Goal: Task Accomplishment & Management: Manage account settings

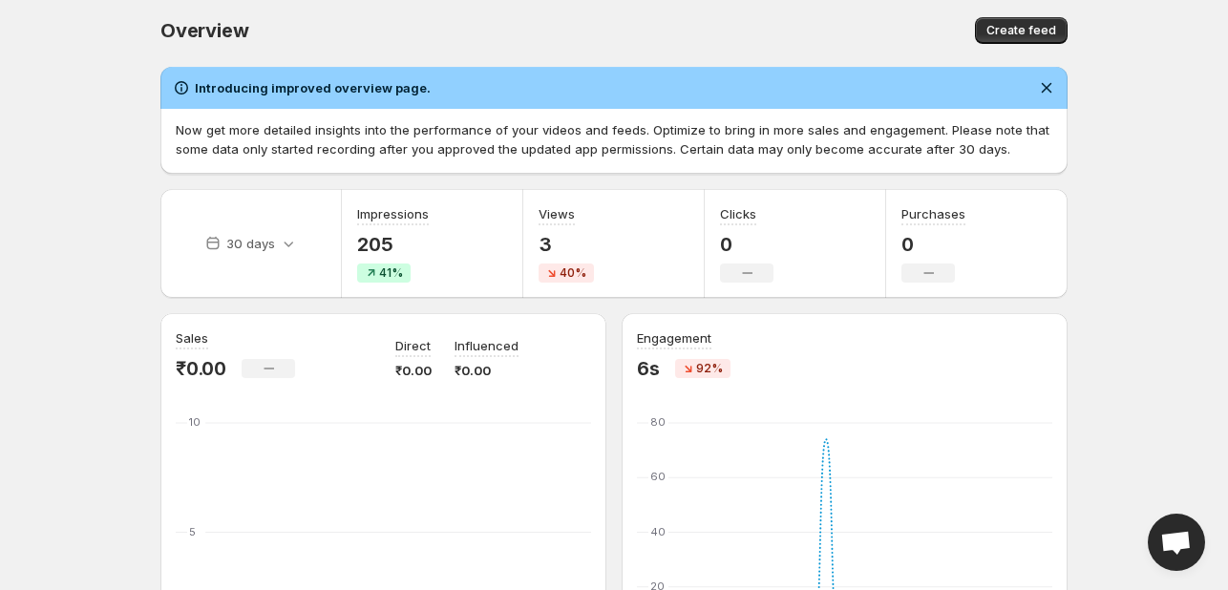
scroll to position [3, 0]
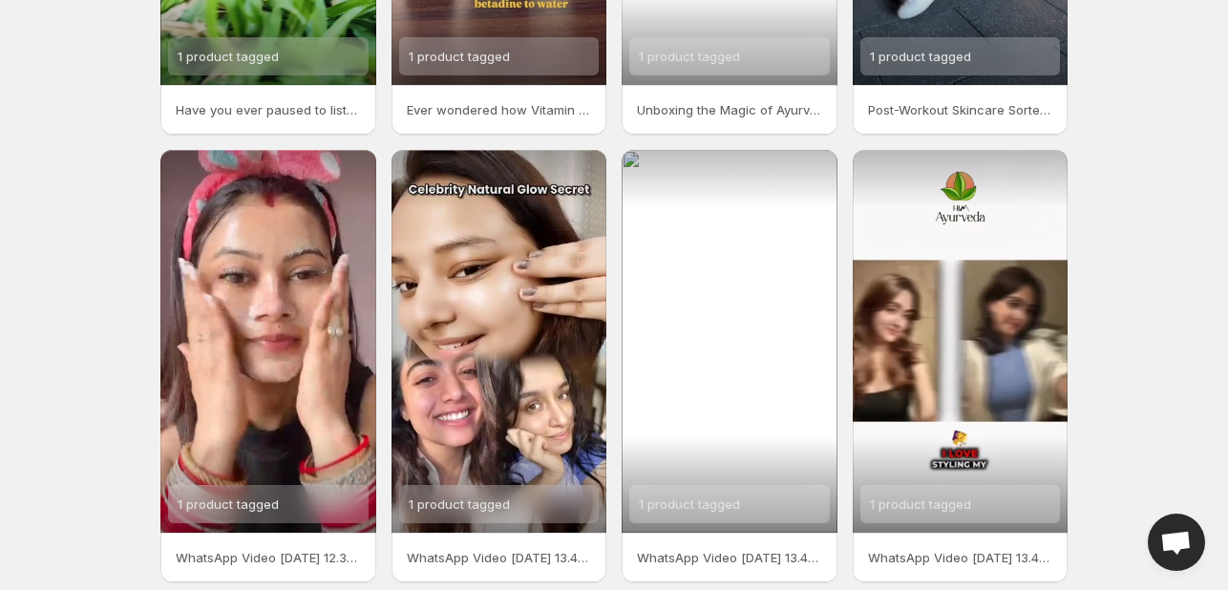
scroll to position [371, 0]
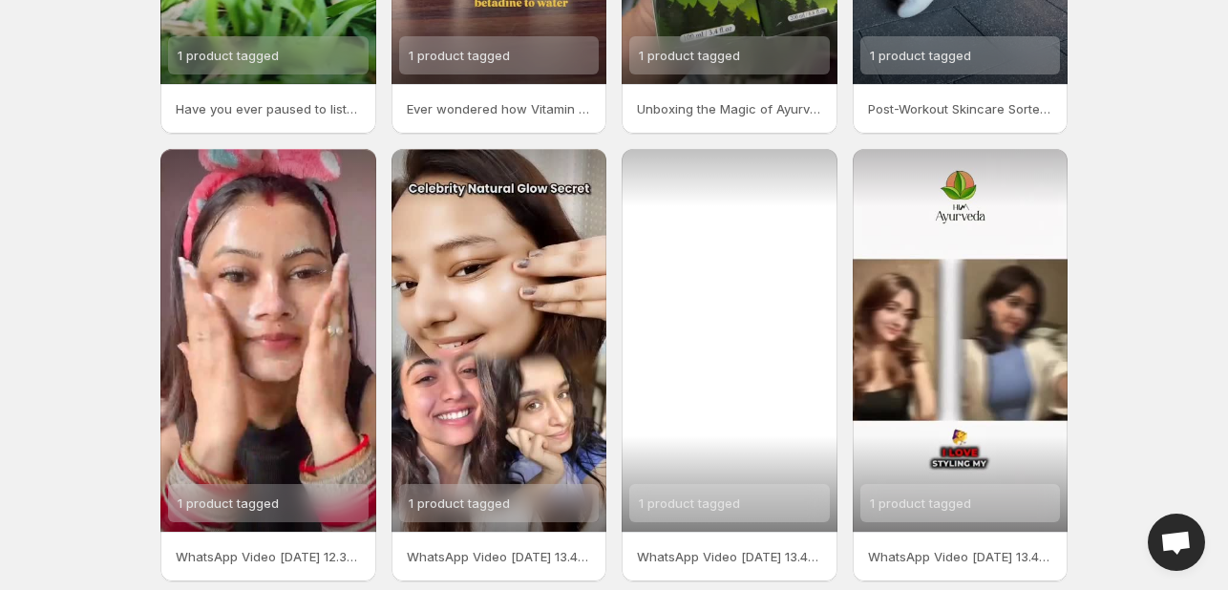
drag, startPoint x: 733, startPoint y: 337, endPoint x: 715, endPoint y: 337, distance: 18.1
click at [715, 337] on div "1 product tagged" at bounding box center [730, 340] width 216 height 383
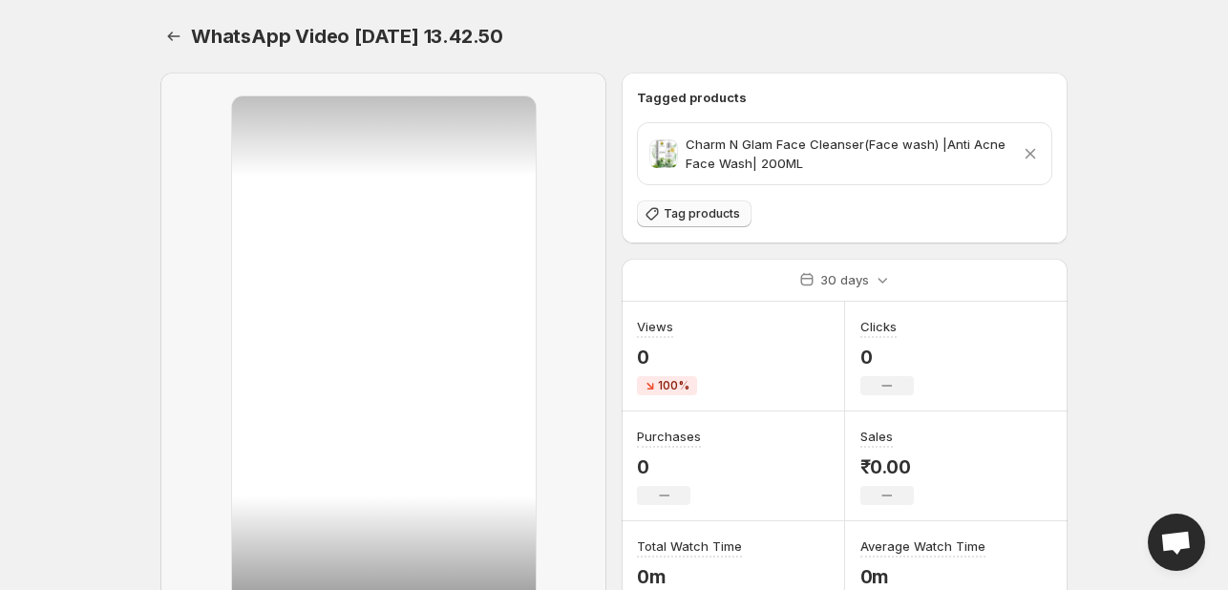
scroll to position [181, 0]
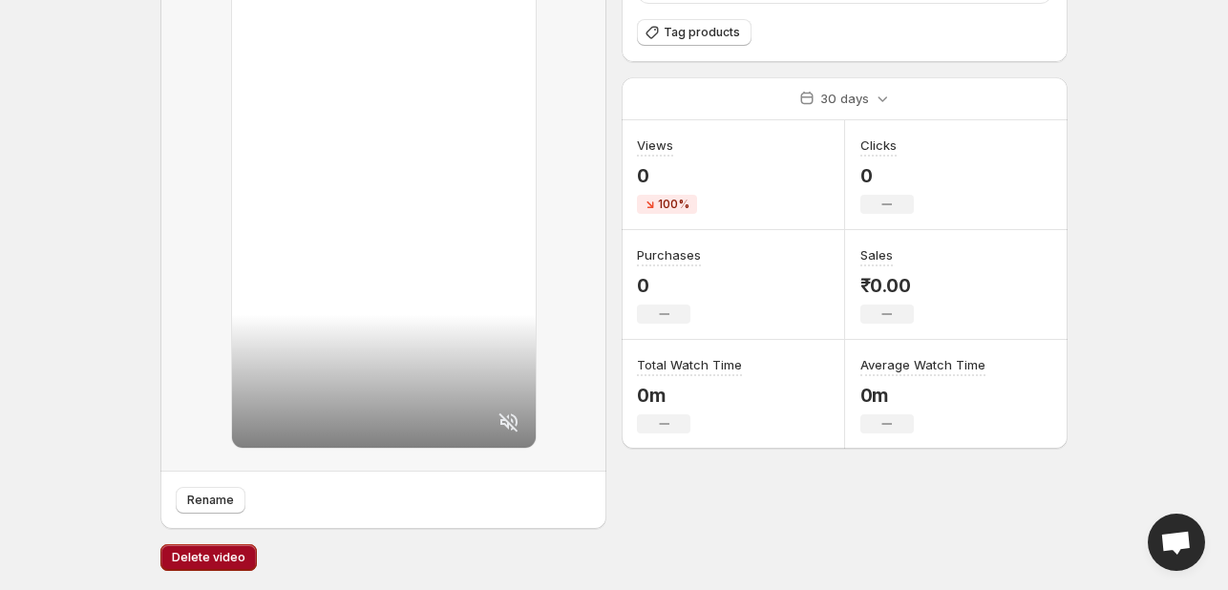
click at [216, 551] on span "Delete video" at bounding box center [209, 557] width 74 height 15
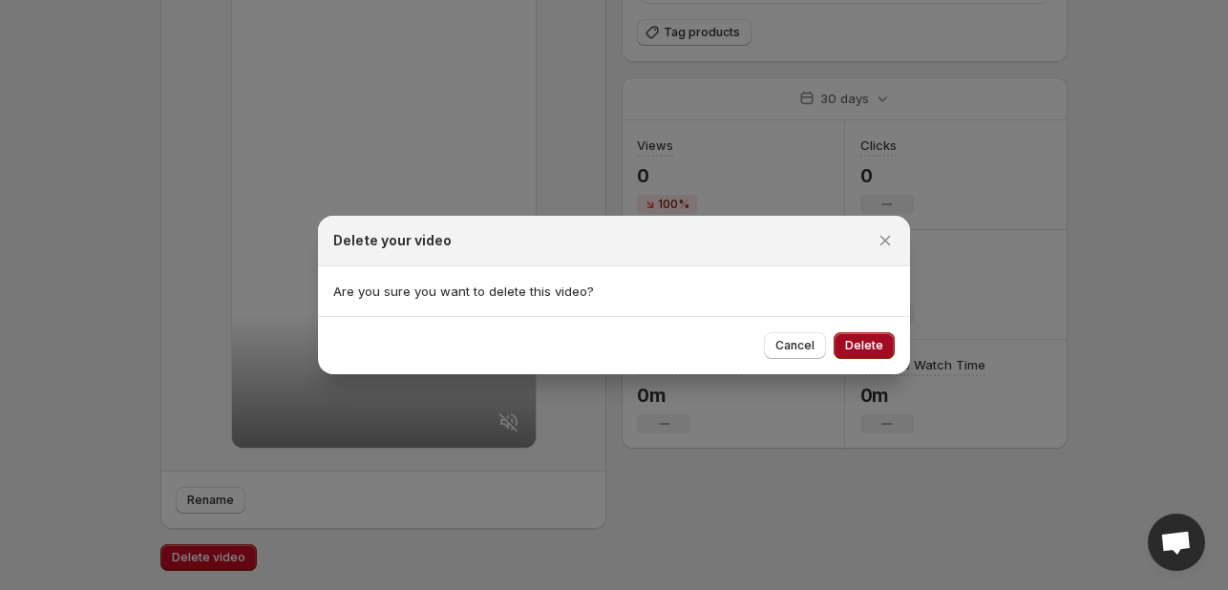
click at [869, 336] on button "Delete" at bounding box center [864, 345] width 61 height 27
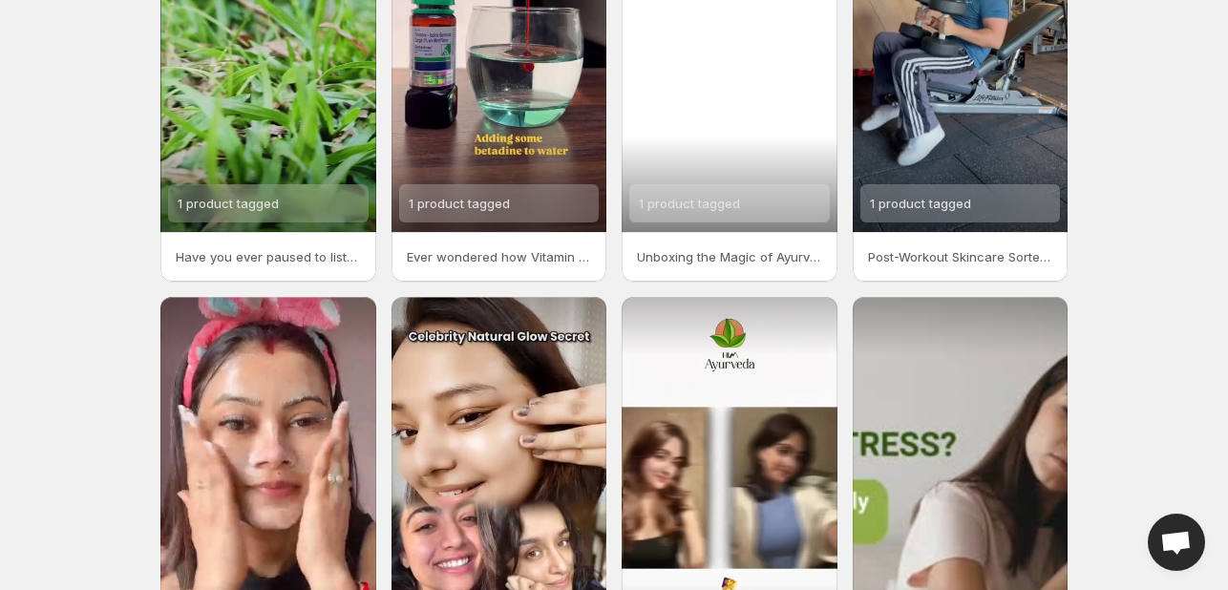
scroll to position [412, 0]
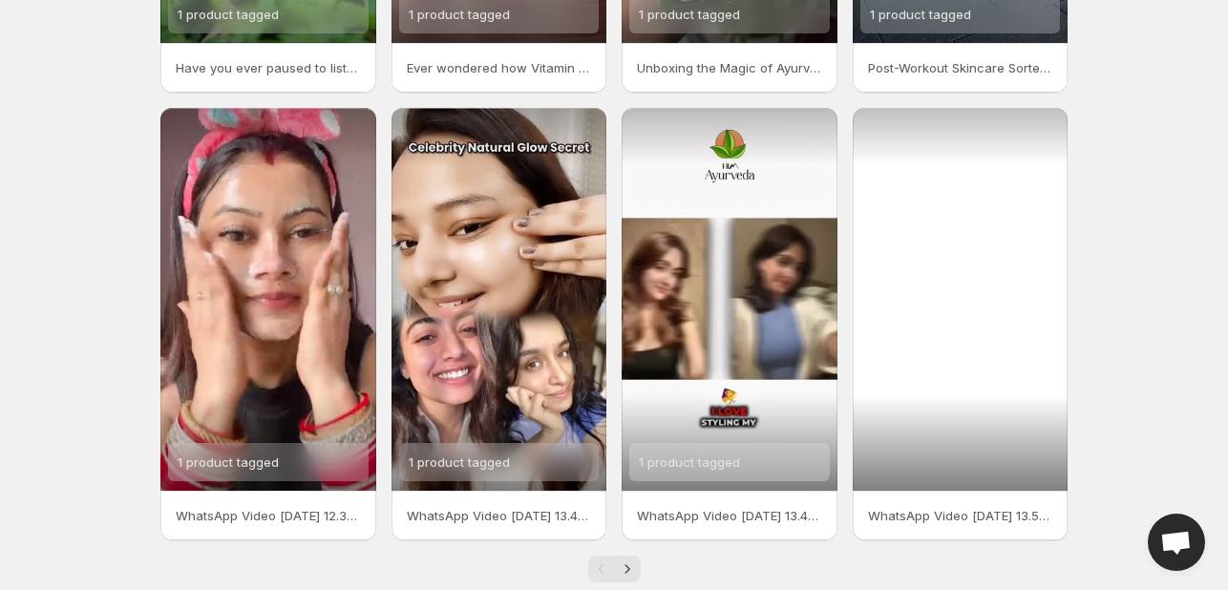
click at [922, 402] on div at bounding box center [961, 299] width 216 height 383
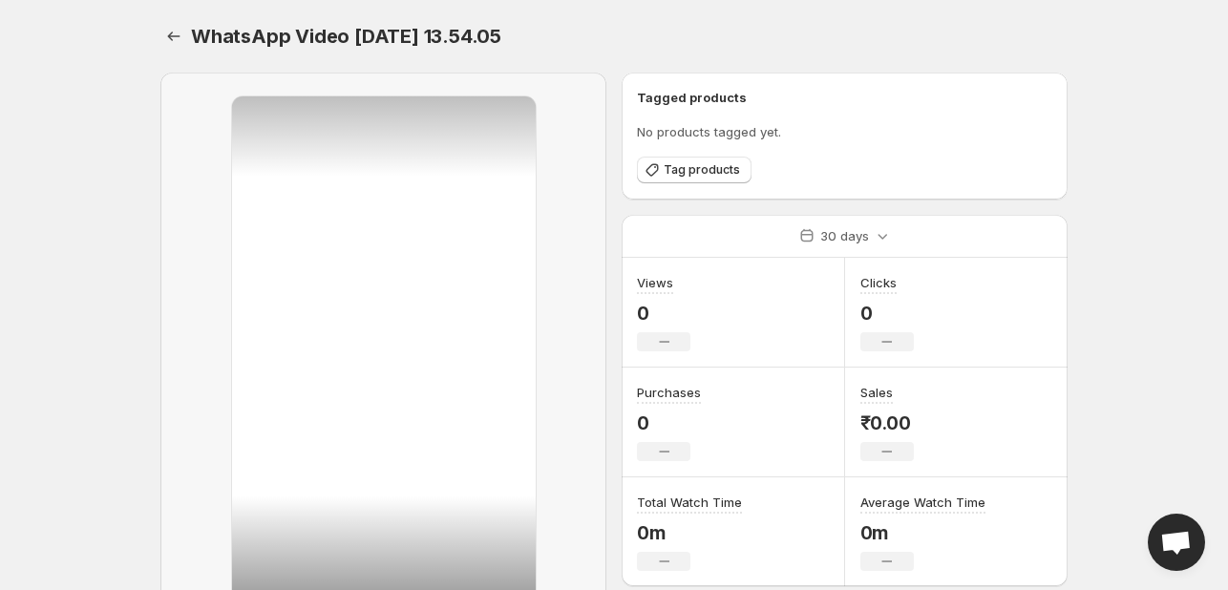
scroll to position [181, 0]
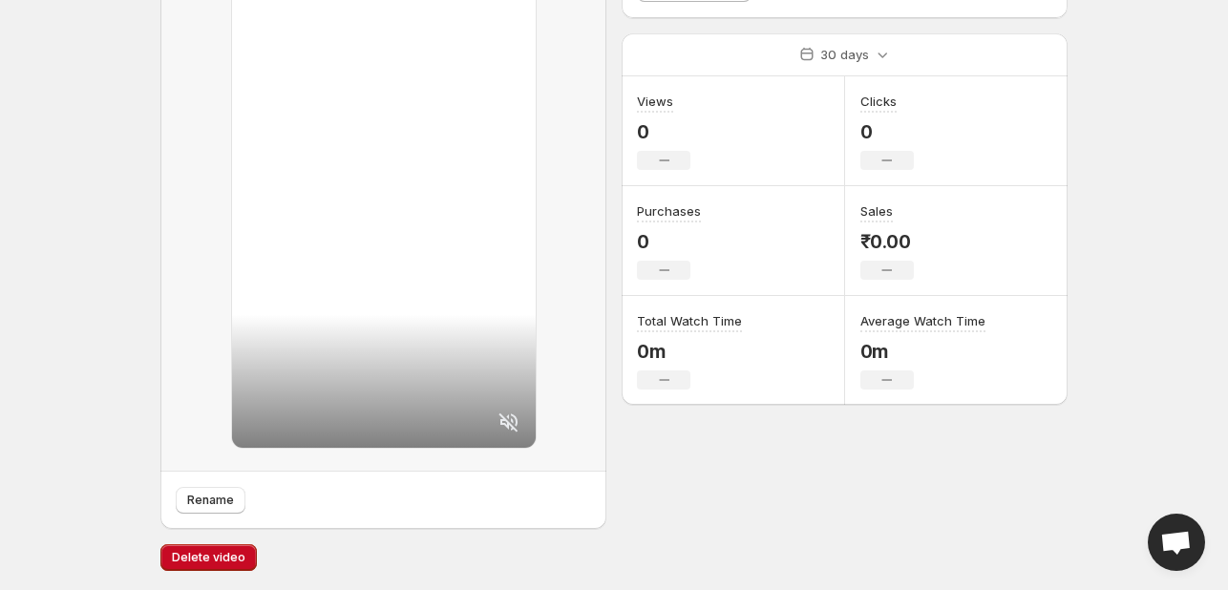
click at [504, 421] on icon at bounding box center [507, 421] width 19 height 19
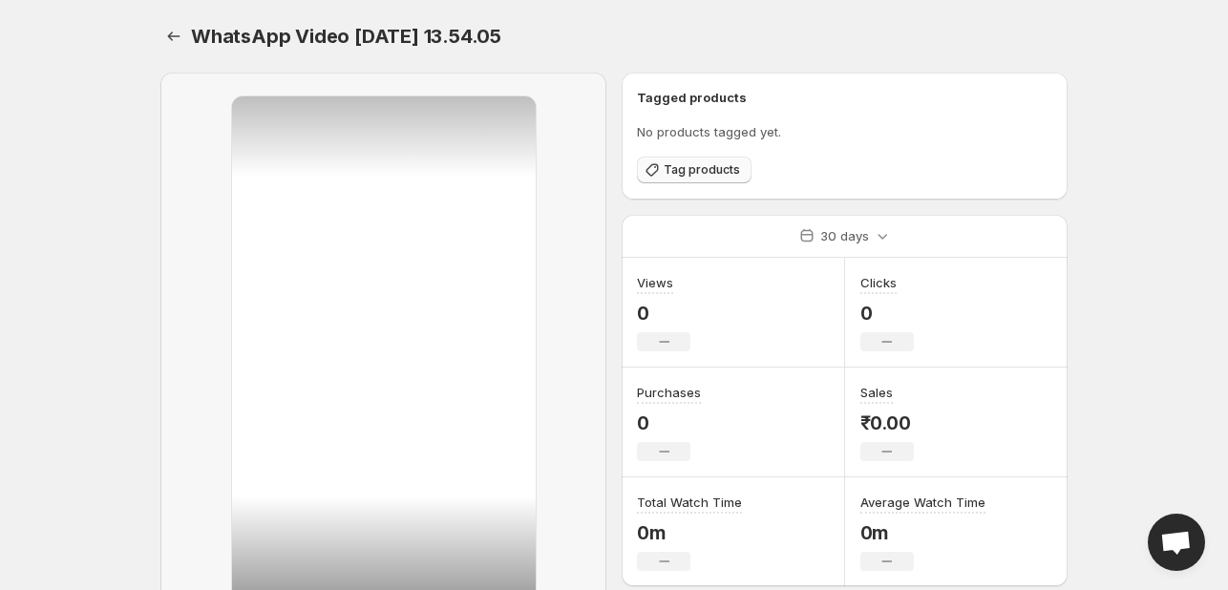
click at [703, 173] on span "Tag products" at bounding box center [702, 169] width 76 height 15
